Goal: Task Accomplishment & Management: Manage account settings

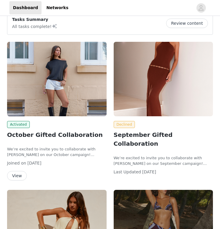
scroll to position [61, 0]
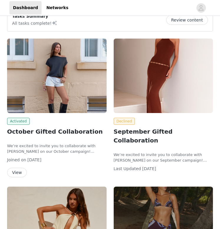
click at [18, 121] on span "Activated" at bounding box center [18, 121] width 23 height 7
click at [18, 170] on button "View" at bounding box center [17, 172] width 20 height 9
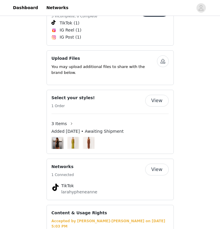
scroll to position [316, 0]
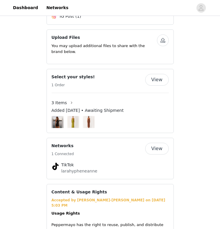
click at [85, 116] on img at bounding box center [88, 122] width 9 height 12
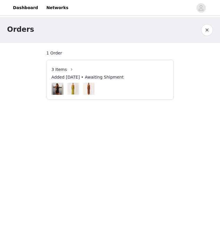
click at [70, 87] on img at bounding box center [73, 89] width 9 height 12
click at [64, 70] on span "3 Items" at bounding box center [59, 69] width 16 height 6
click at [55, 68] on span "3 Items" at bounding box center [59, 69] width 16 height 6
click at [72, 69] on button "button" at bounding box center [71, 69] width 9 height 9
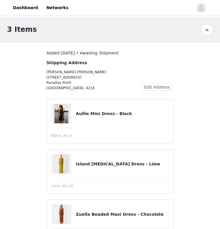
scroll to position [28, 0]
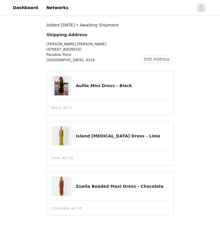
click at [94, 187] on h4 "Zuella Beaded Maxi Dress - Chocolate" at bounding box center [122, 186] width 93 height 6
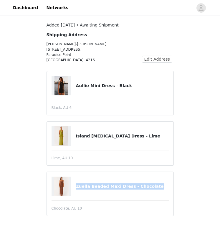
drag, startPoint x: 158, startPoint y: 187, endPoint x: 72, endPoint y: 187, distance: 85.6
click at [72, 187] on div "Zuella Beaded Maxi Dress - Chocolate" at bounding box center [109, 186] width 117 height 19
click at [157, 187] on h4 "Zuella Beaded Maxi Dress - Chocolate" at bounding box center [122, 186] width 93 height 6
drag, startPoint x: 157, startPoint y: 187, endPoint x: 74, endPoint y: 187, distance: 82.7
click at [74, 187] on div "Zuella Beaded Maxi Dress - Chocolate" at bounding box center [109, 186] width 117 height 19
